Goal: Check status: Check status

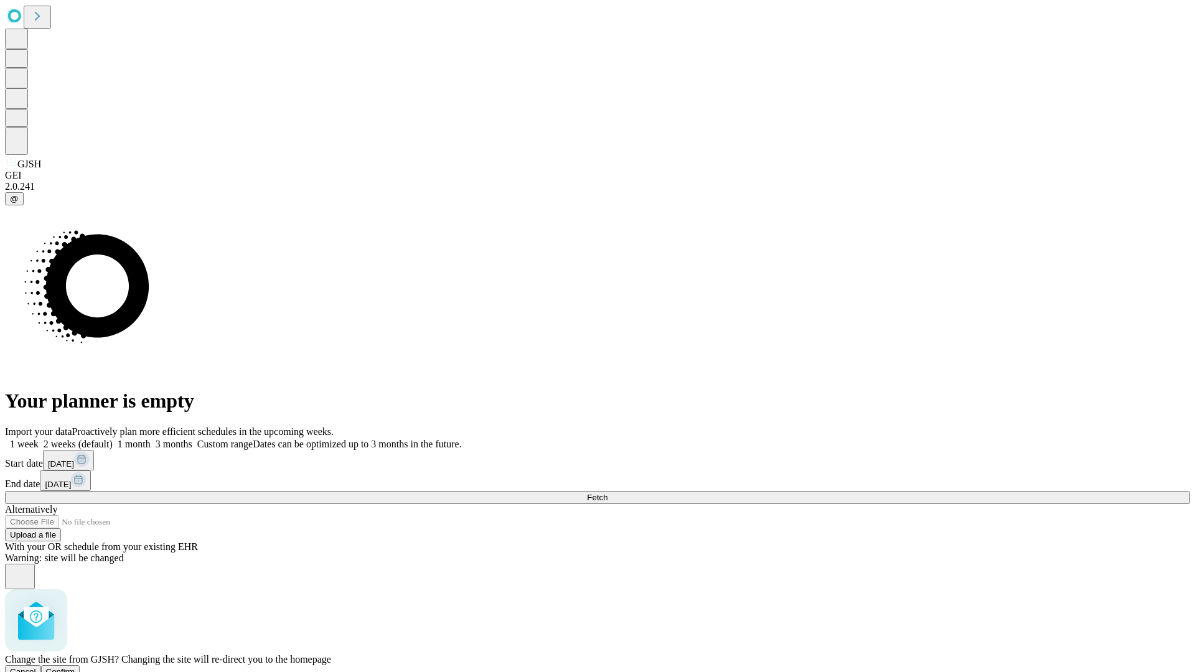
click at [75, 667] on span "Confirm" at bounding box center [60, 671] width 29 height 9
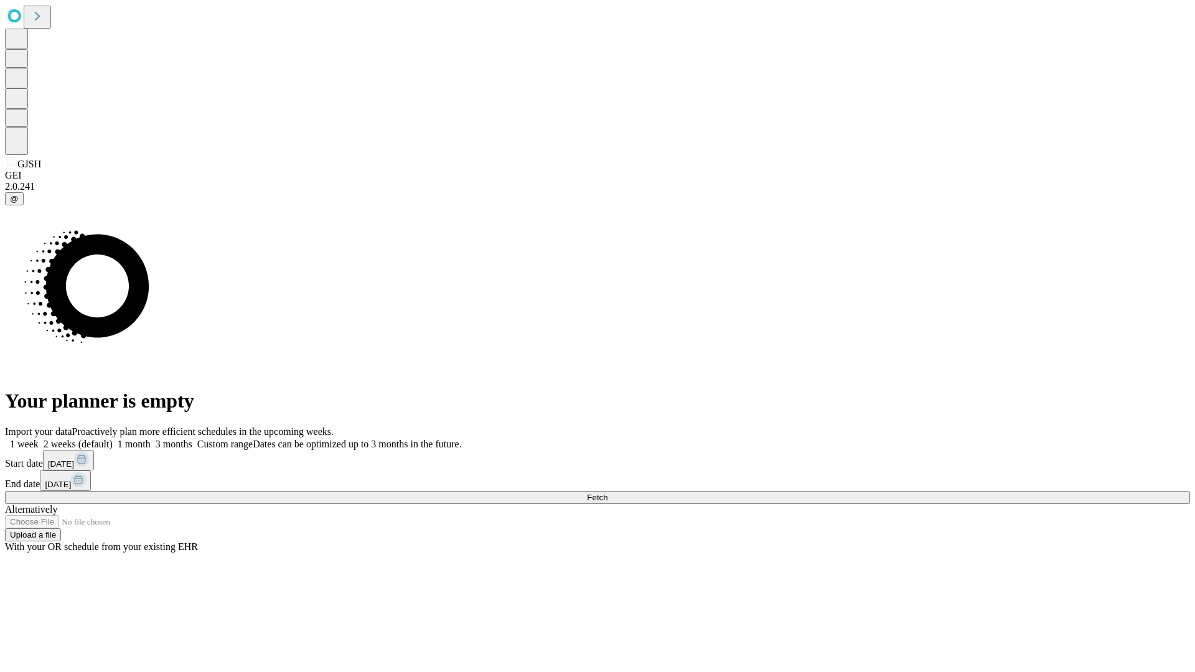
click at [39, 439] on label "1 week" at bounding box center [22, 444] width 34 height 11
click at [607, 493] on span "Fetch" at bounding box center [597, 497] width 21 height 9
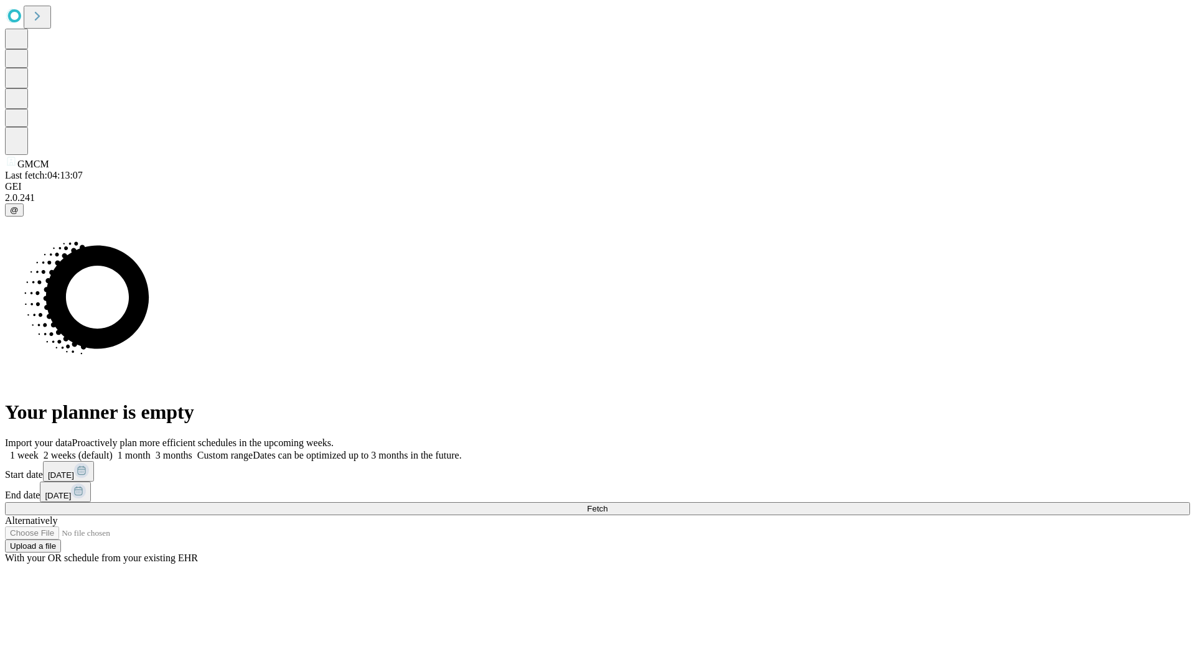
click at [39, 450] on label "1 week" at bounding box center [22, 455] width 34 height 11
click at [607, 504] on span "Fetch" at bounding box center [597, 508] width 21 height 9
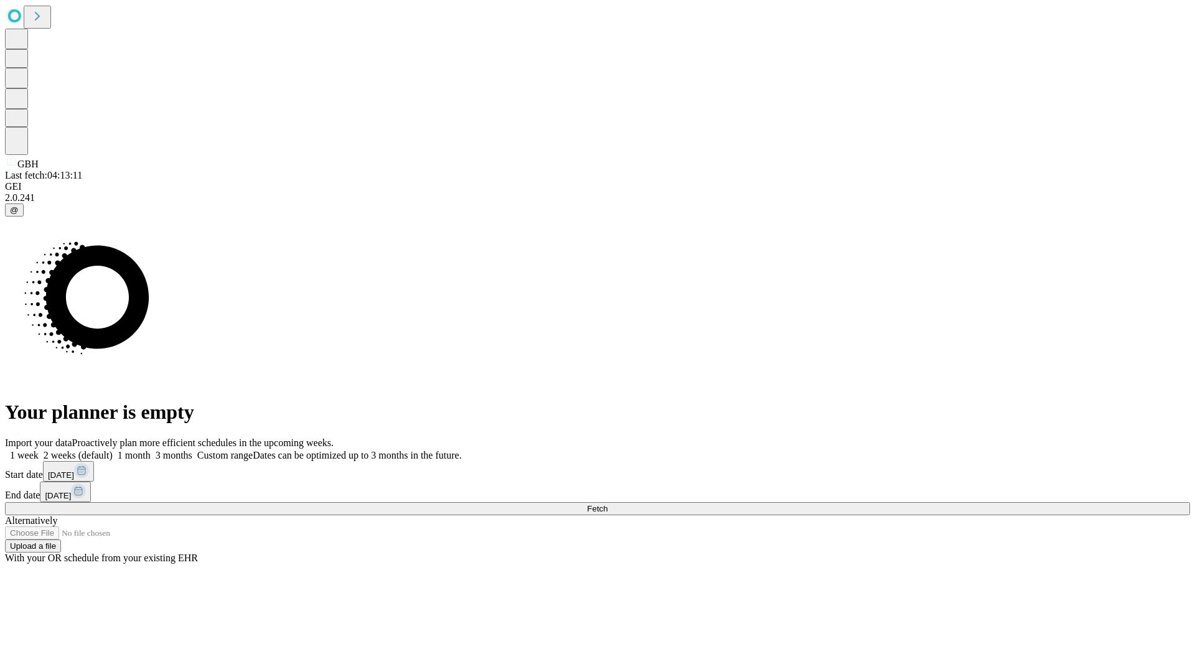
click at [607, 504] on span "Fetch" at bounding box center [597, 508] width 21 height 9
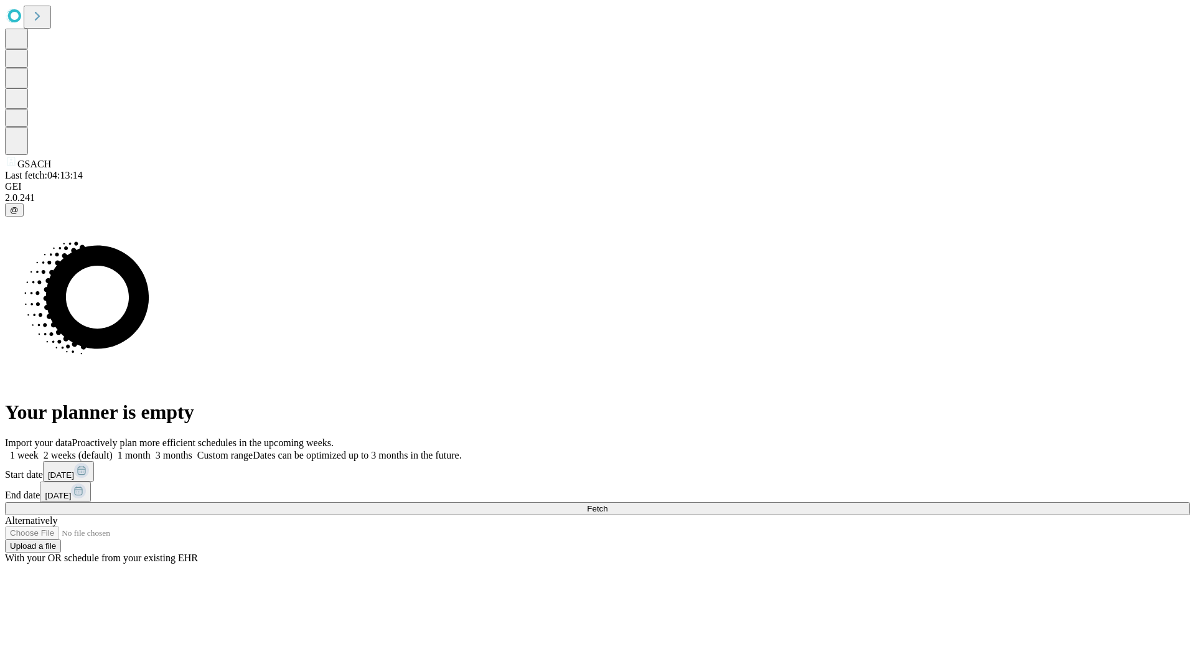
click at [607, 504] on span "Fetch" at bounding box center [597, 508] width 21 height 9
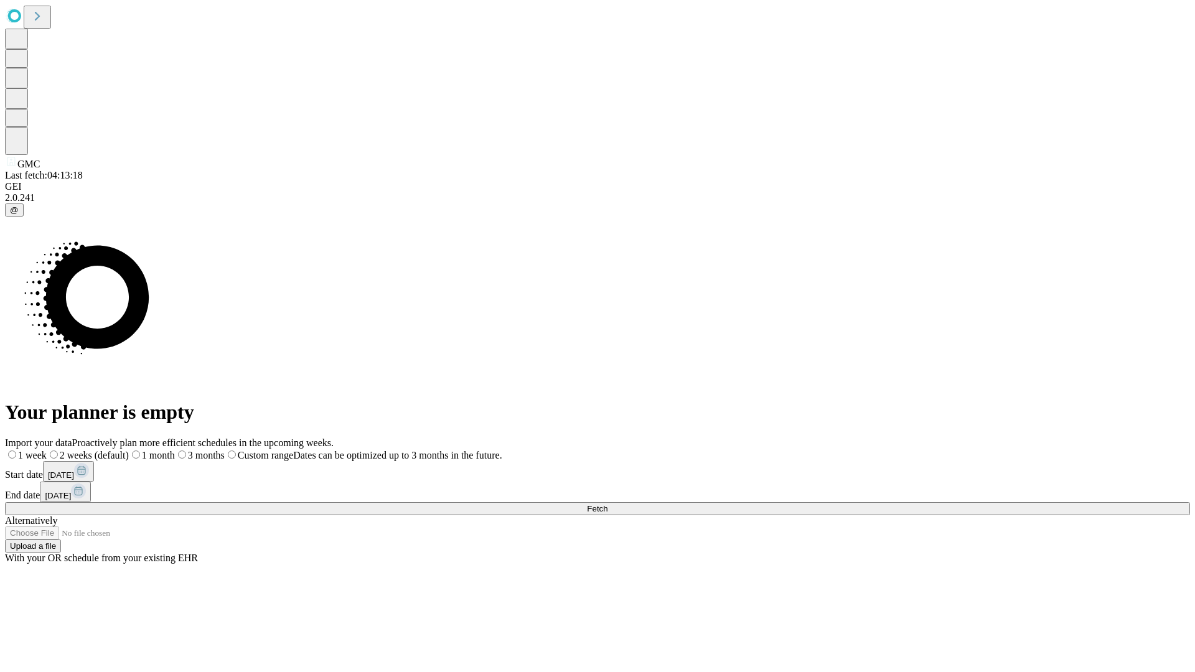
click at [607, 504] on span "Fetch" at bounding box center [597, 508] width 21 height 9
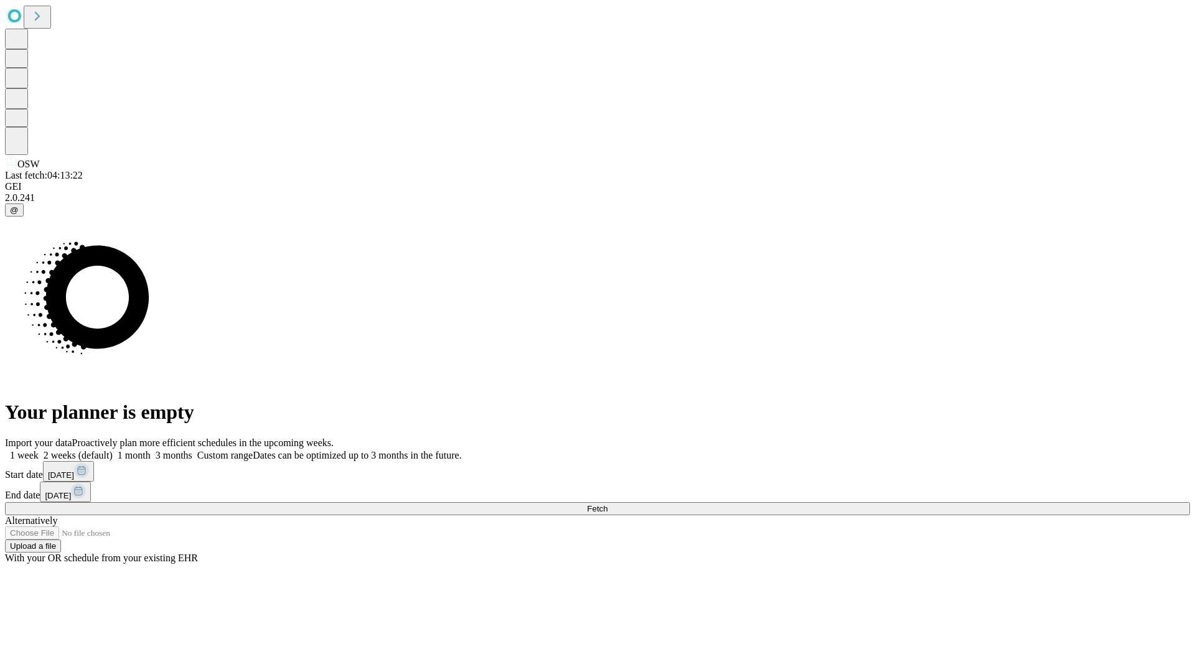
click at [39, 450] on label "1 week" at bounding box center [22, 455] width 34 height 11
click at [607, 504] on span "Fetch" at bounding box center [597, 508] width 21 height 9
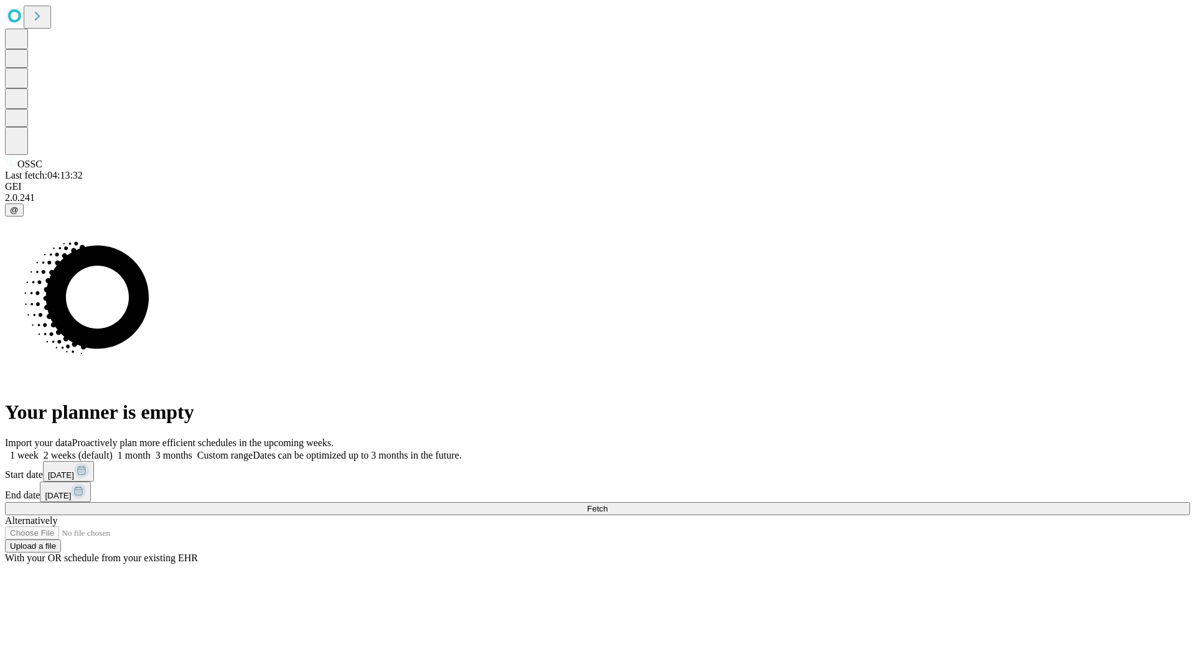
click at [607, 504] on span "Fetch" at bounding box center [597, 508] width 21 height 9
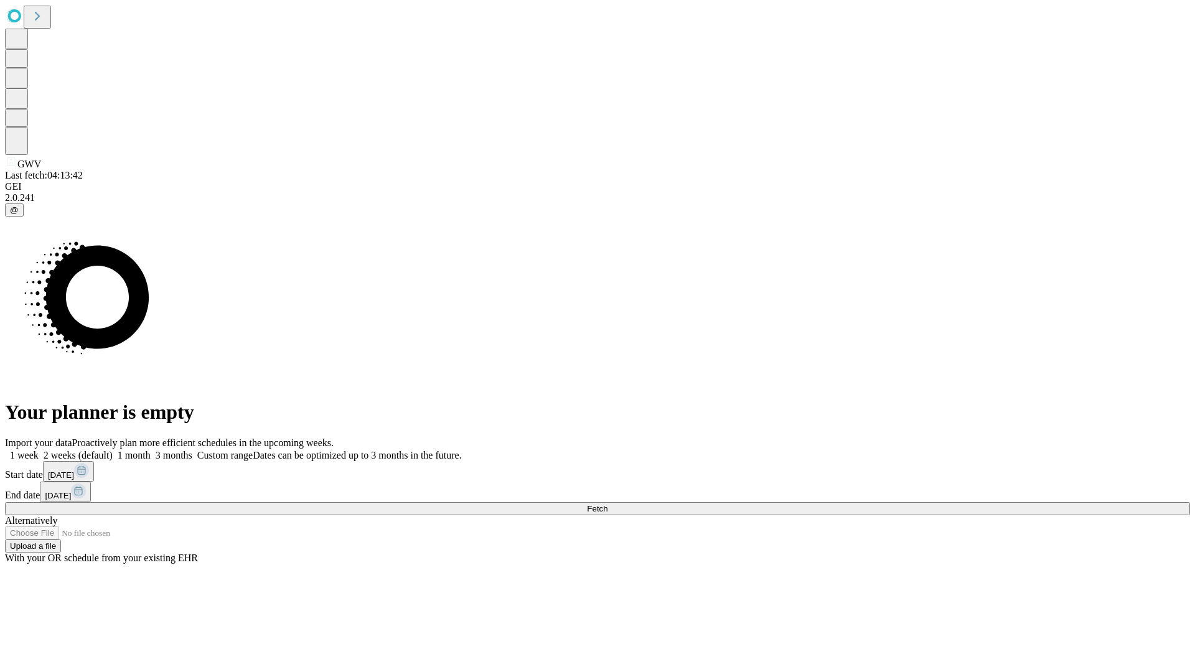
click at [39, 450] on label "1 week" at bounding box center [22, 455] width 34 height 11
click at [607, 504] on span "Fetch" at bounding box center [597, 508] width 21 height 9
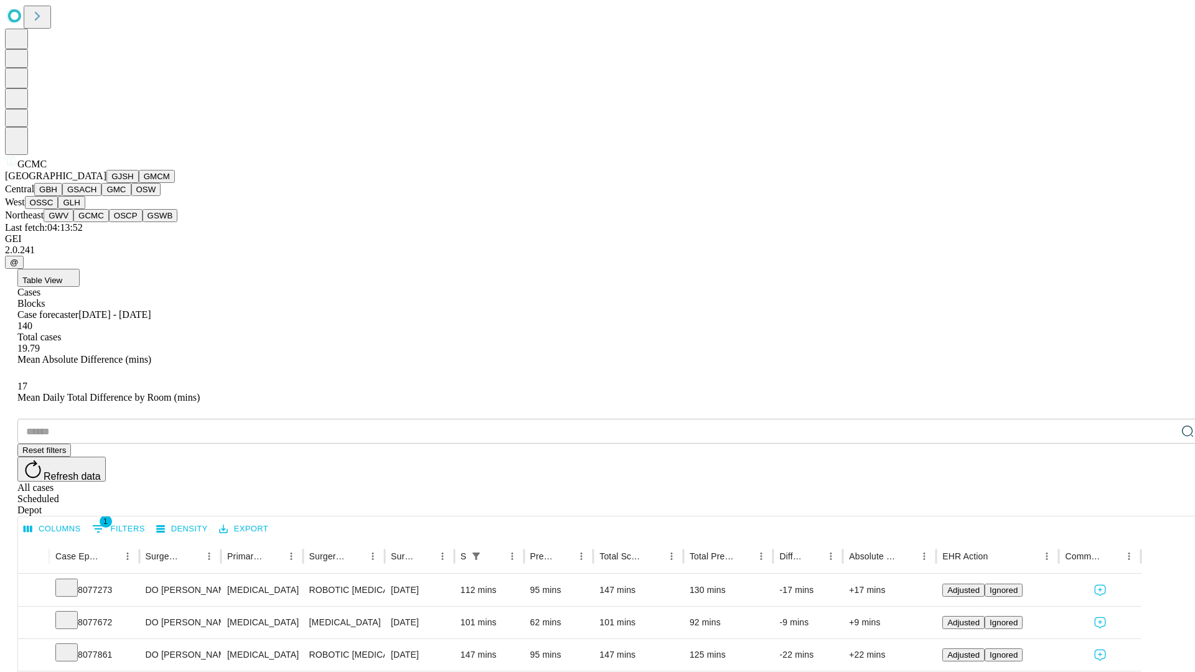
click at [109, 222] on button "OSCP" at bounding box center [126, 215] width 34 height 13
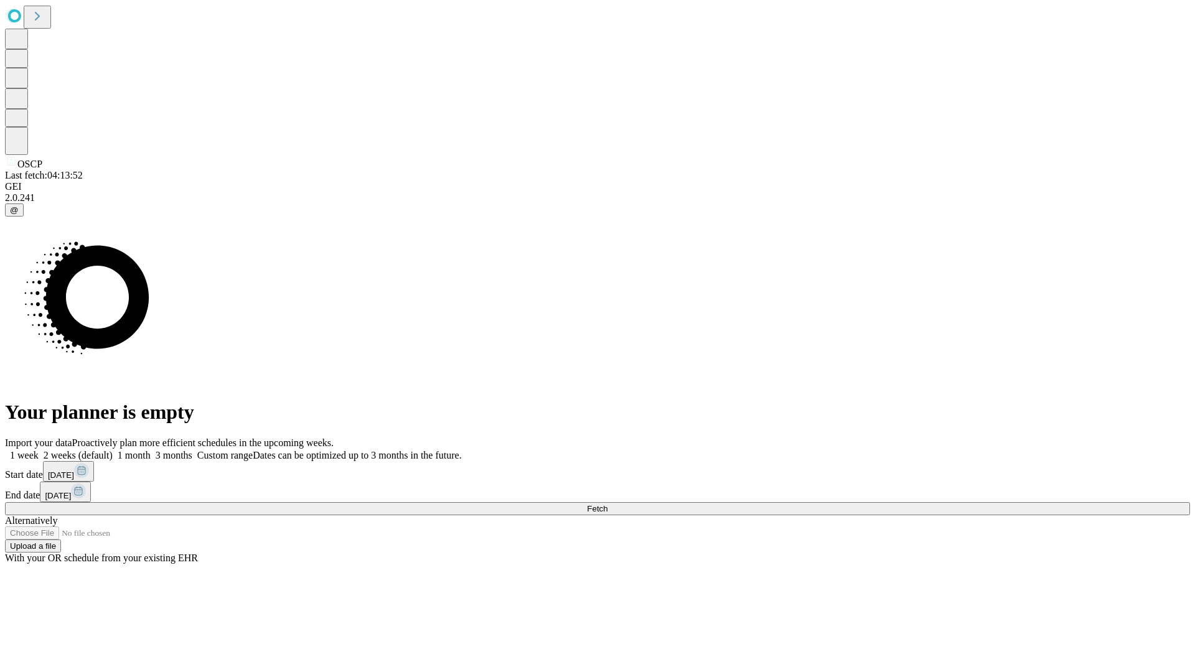
click at [607, 504] on span "Fetch" at bounding box center [597, 508] width 21 height 9
